Goal: Use online tool/utility: Use online tool/utility

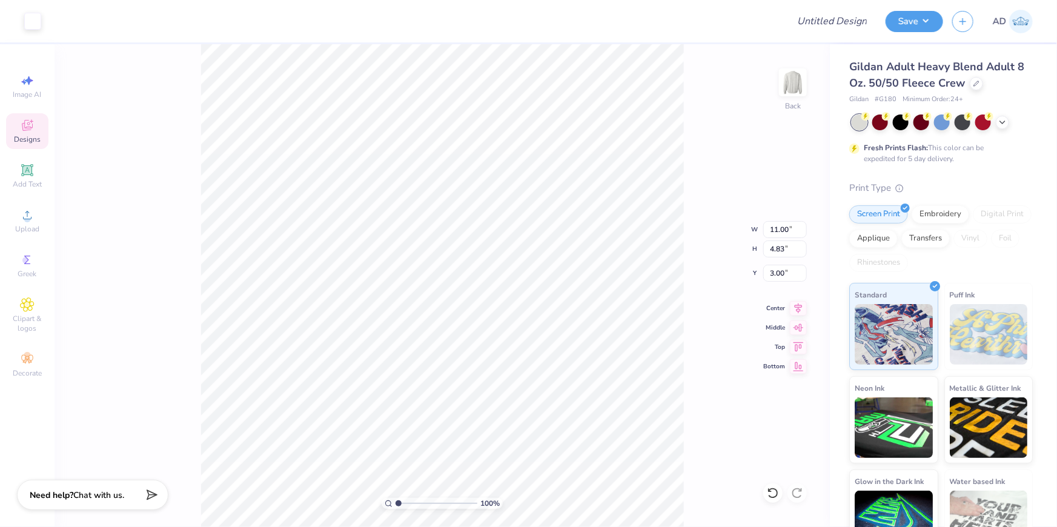
type input "10.81"
type input "4.61"
type input "5.29"
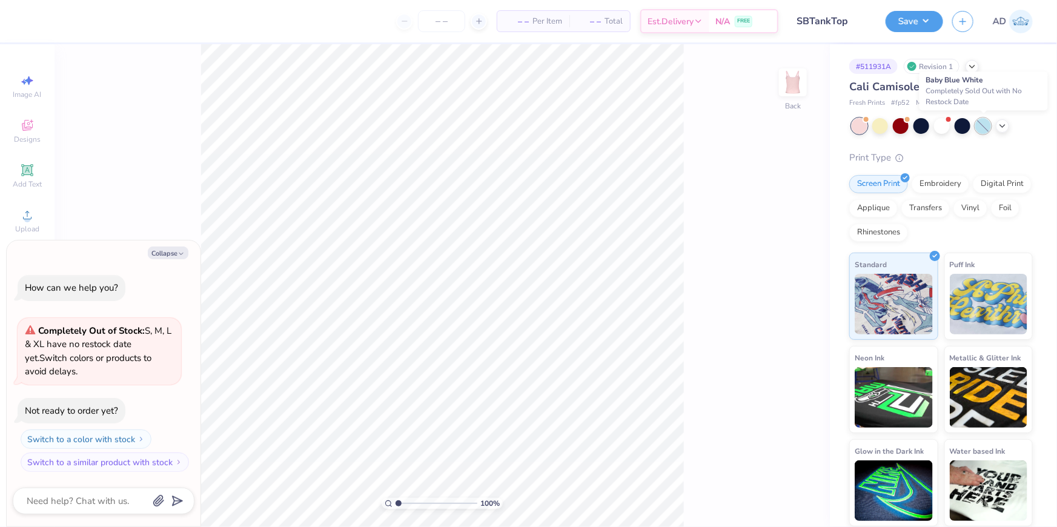
click at [987, 124] on div at bounding box center [983, 126] width 16 height 16
click at [980, 123] on div at bounding box center [983, 126] width 16 height 16
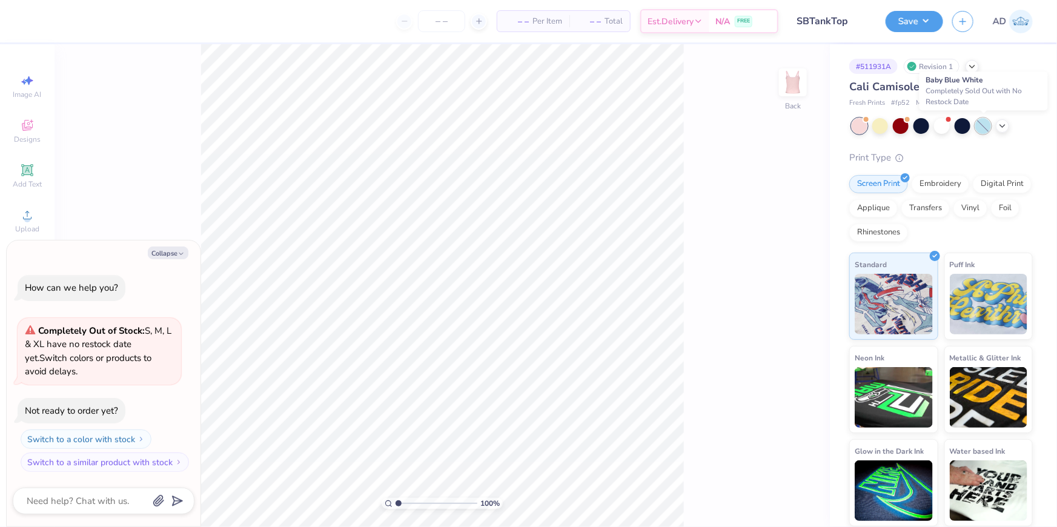
click at [987, 125] on div at bounding box center [983, 126] width 16 height 16
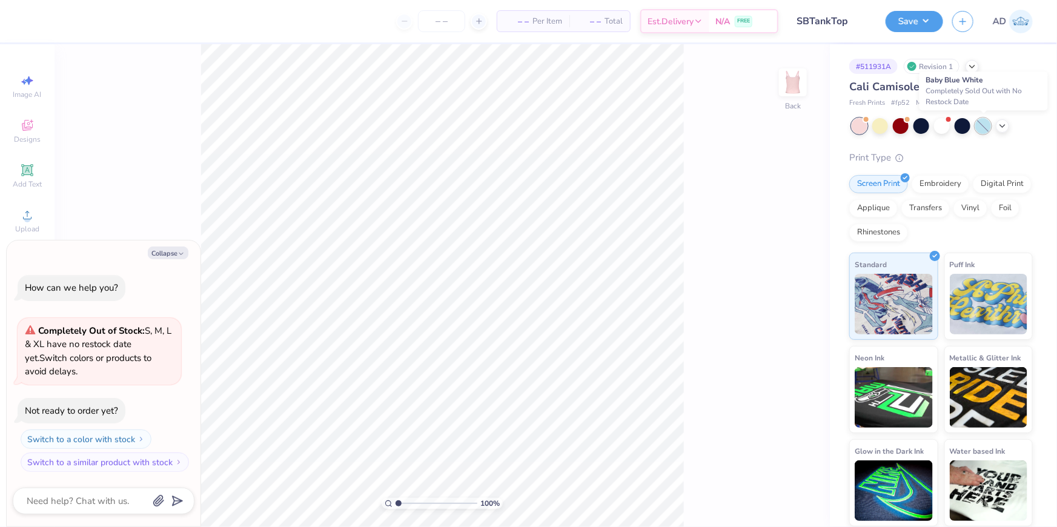
click at [987, 125] on div at bounding box center [983, 126] width 16 height 16
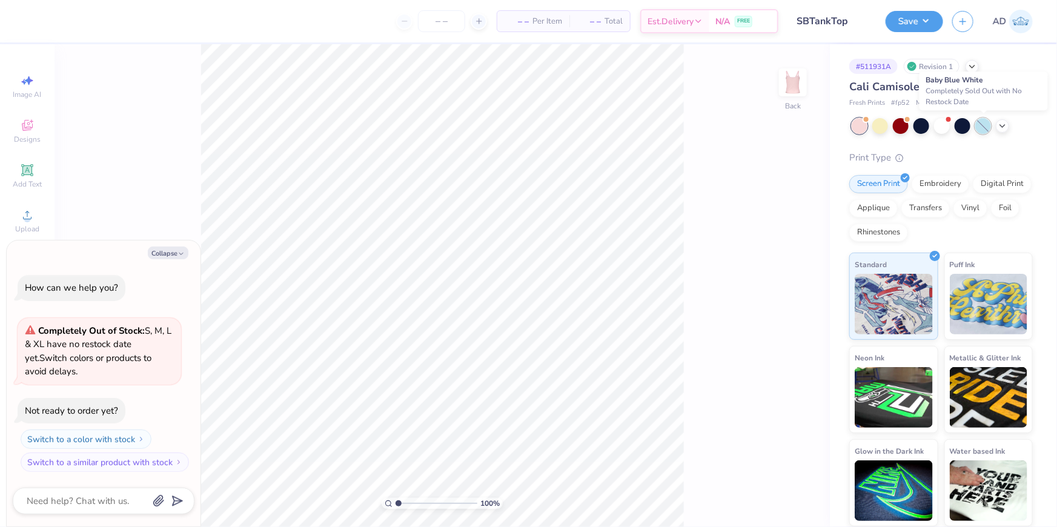
click at [987, 125] on div at bounding box center [983, 126] width 16 height 16
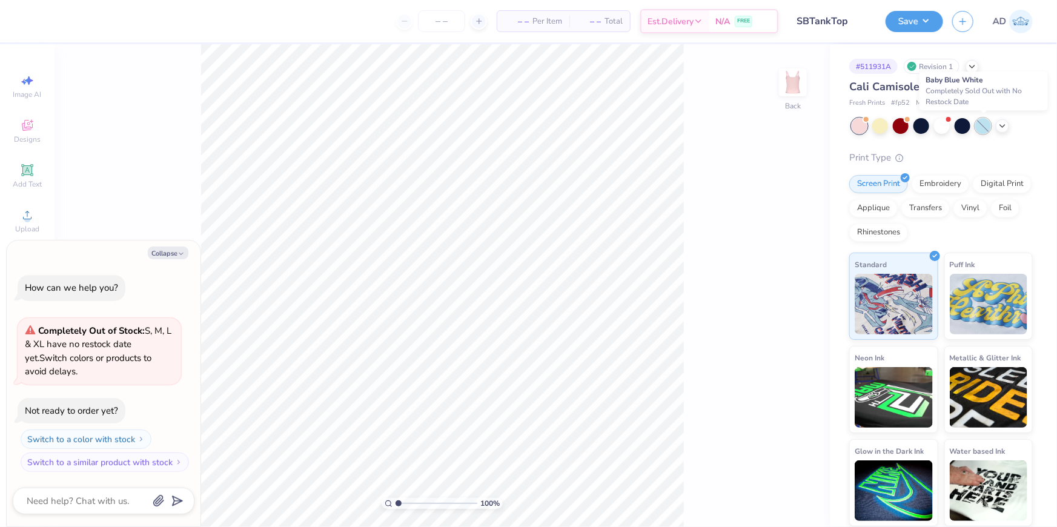
click at [987, 125] on div at bounding box center [983, 126] width 16 height 16
